Goal: Find specific page/section: Find specific page/section

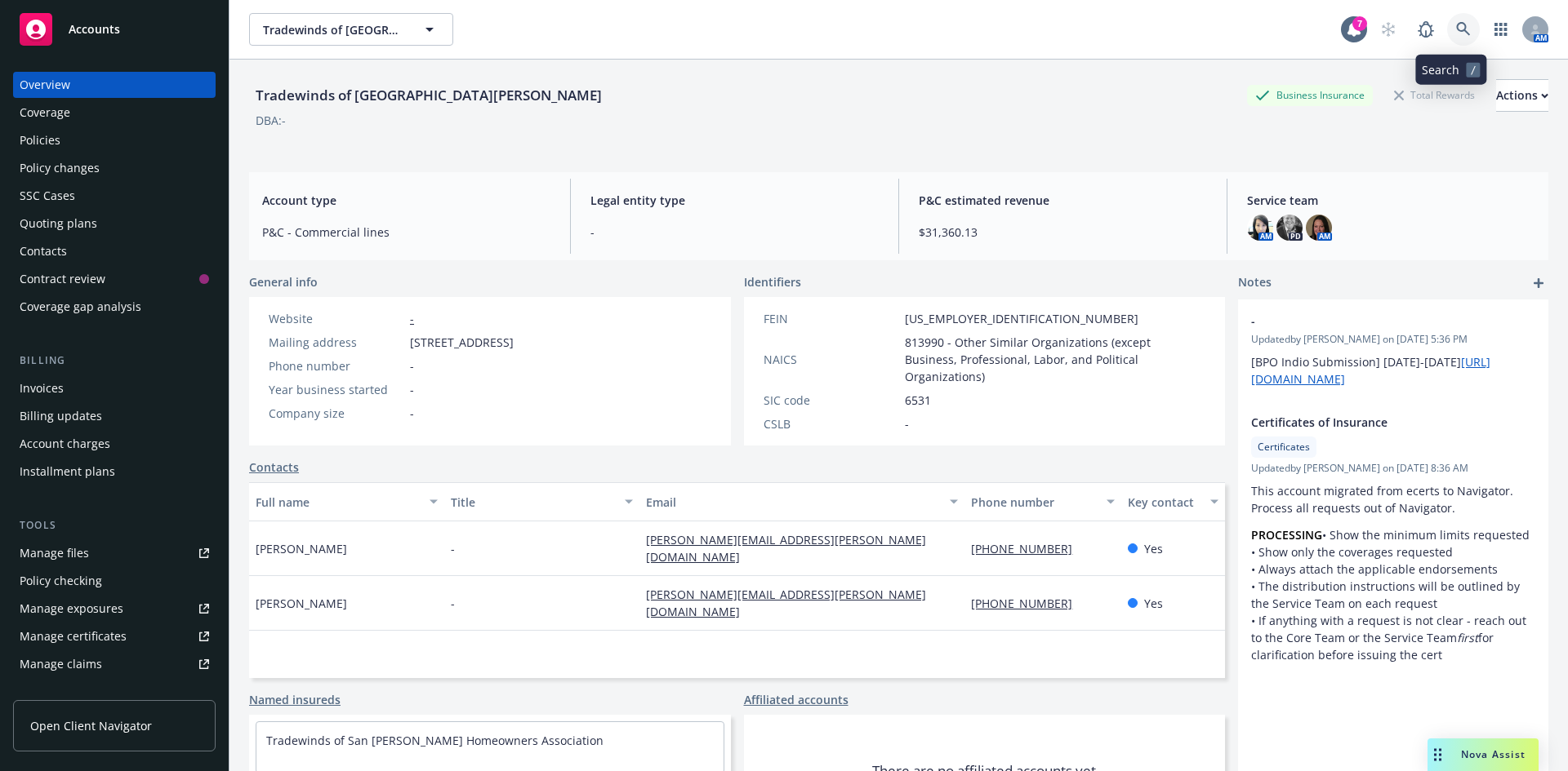
click at [1456, 31] on icon at bounding box center [1462, 28] width 14 height 14
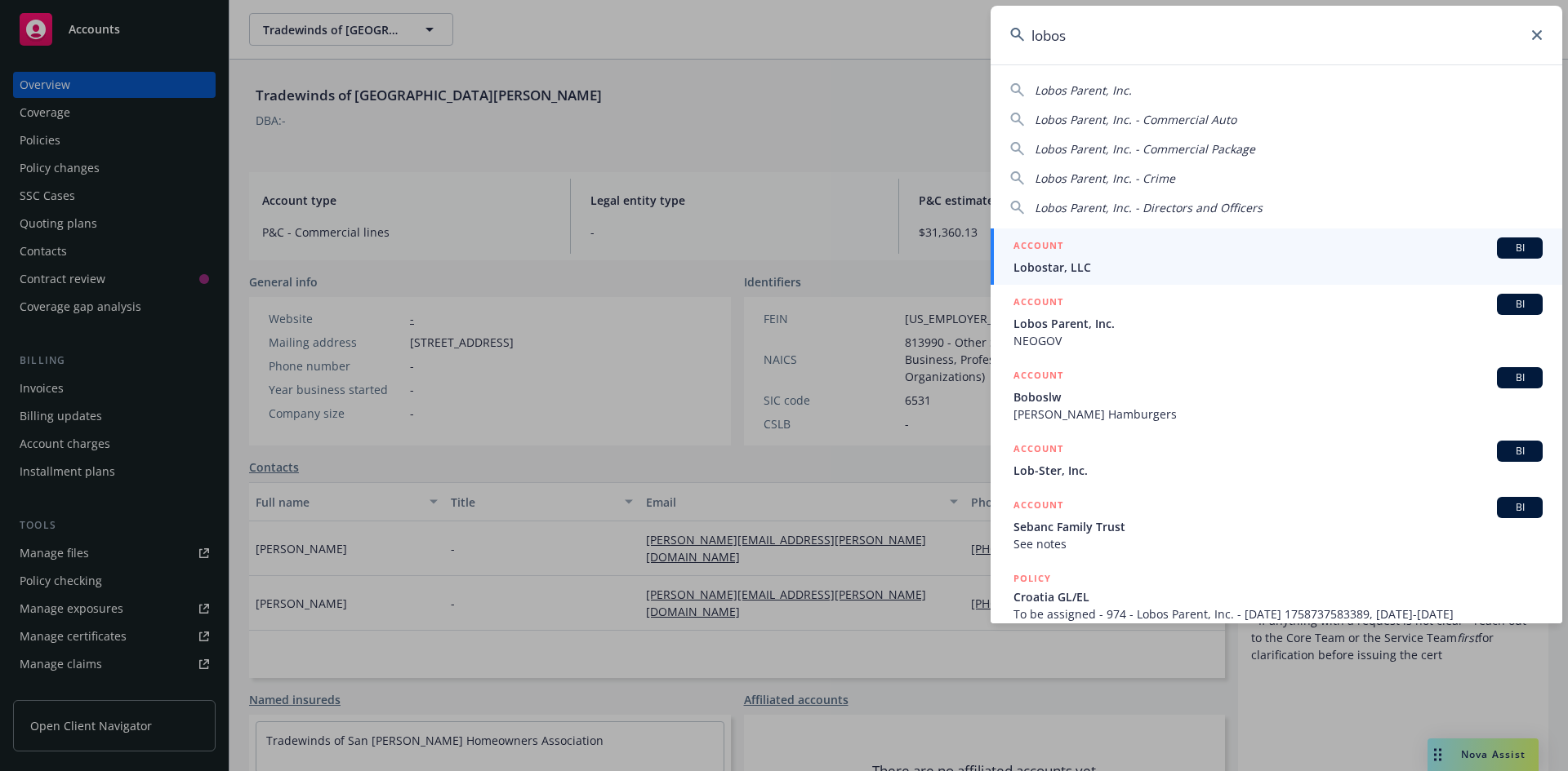
click at [1109, 91] on span "Lobos Parent, Inc." at bounding box center [1083, 90] width 97 height 15
type input "Lobos Parent, Inc."
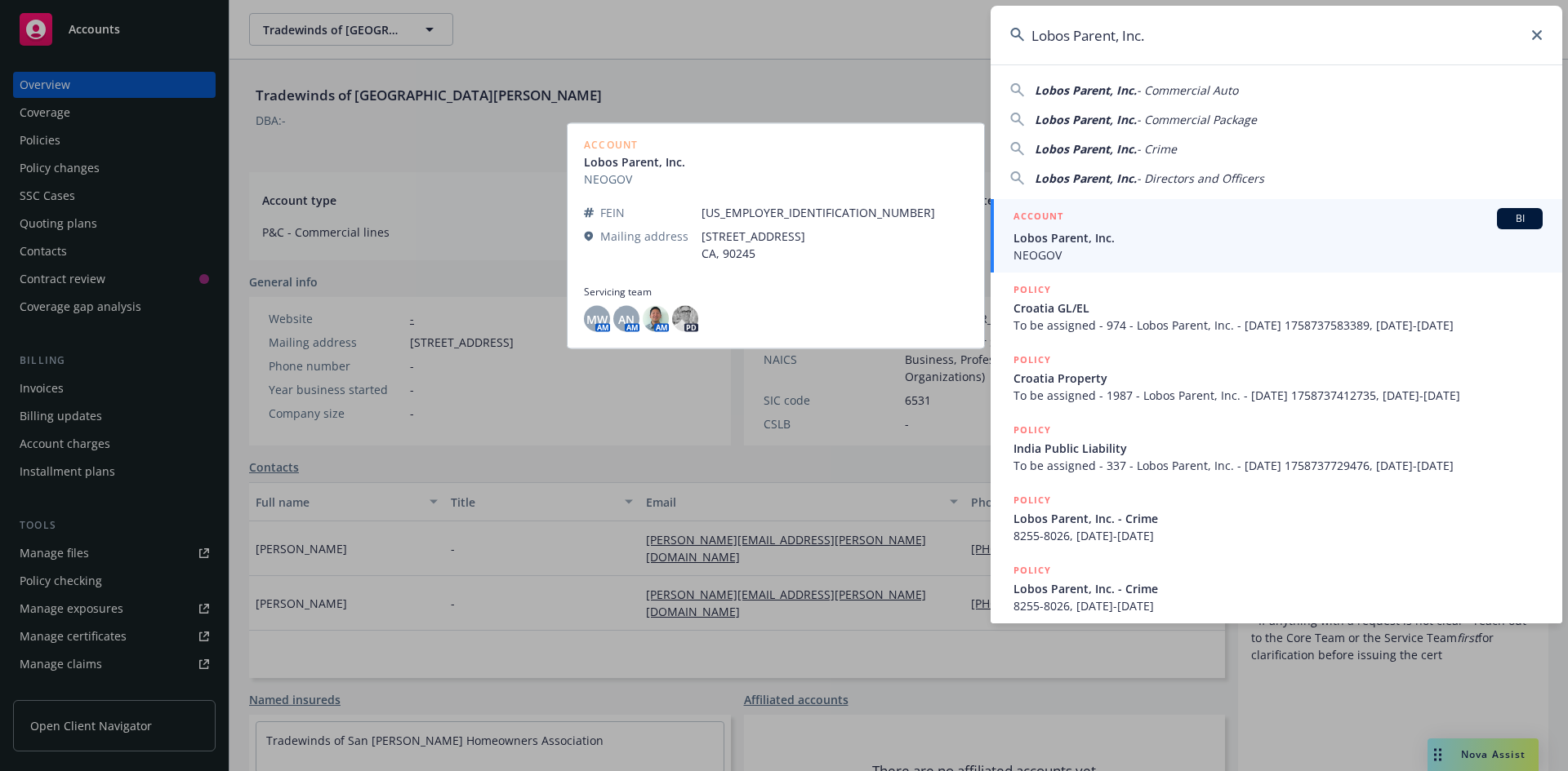
click at [1115, 218] on div "ACCOUNT BI" at bounding box center [1278, 218] width 529 height 21
